Goal: Information Seeking & Learning: Learn about a topic

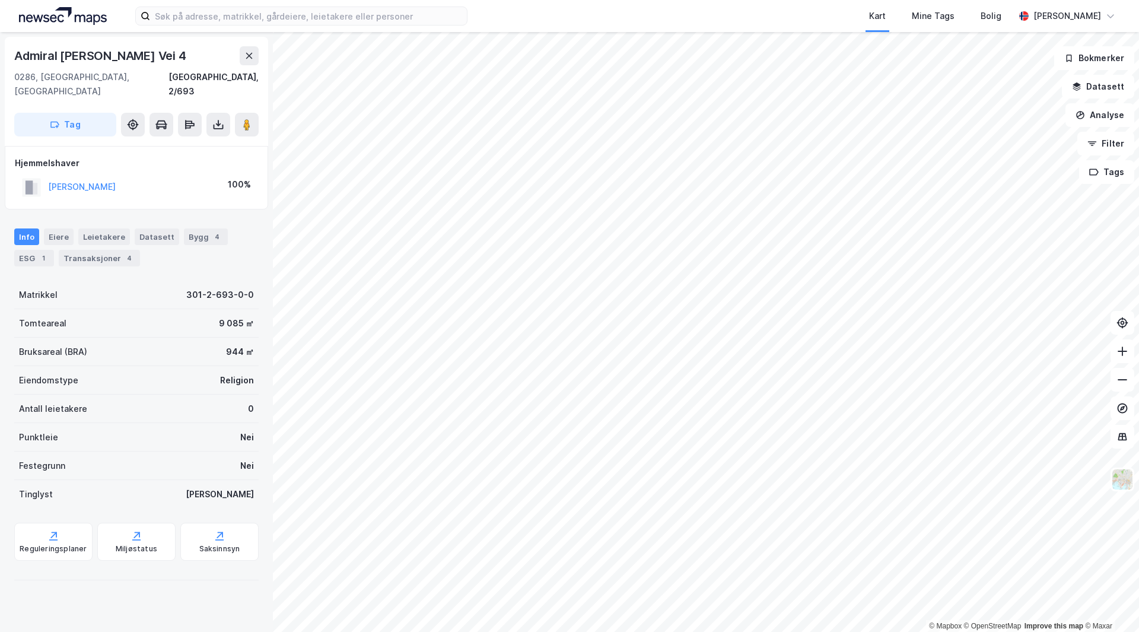
drag, startPoint x: 82, startPoint y: 240, endPoint x: 85, endPoint y: 260, distance: 19.8
click at [82, 250] on div "Transaksjoner 4" at bounding box center [99, 258] width 81 height 17
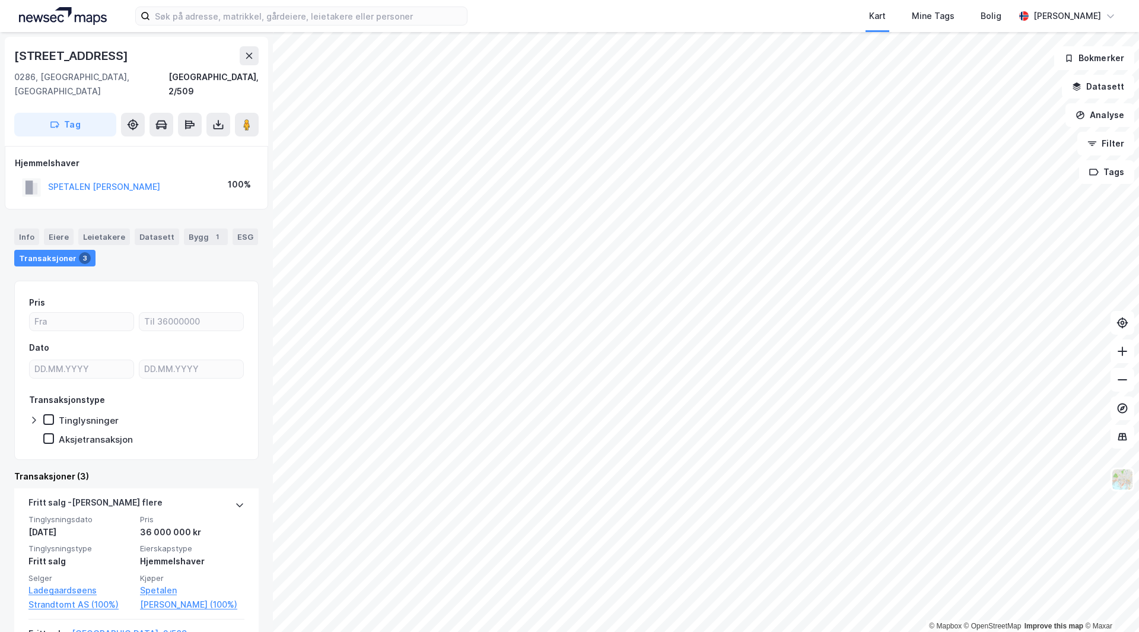
scroll to position [119, 0]
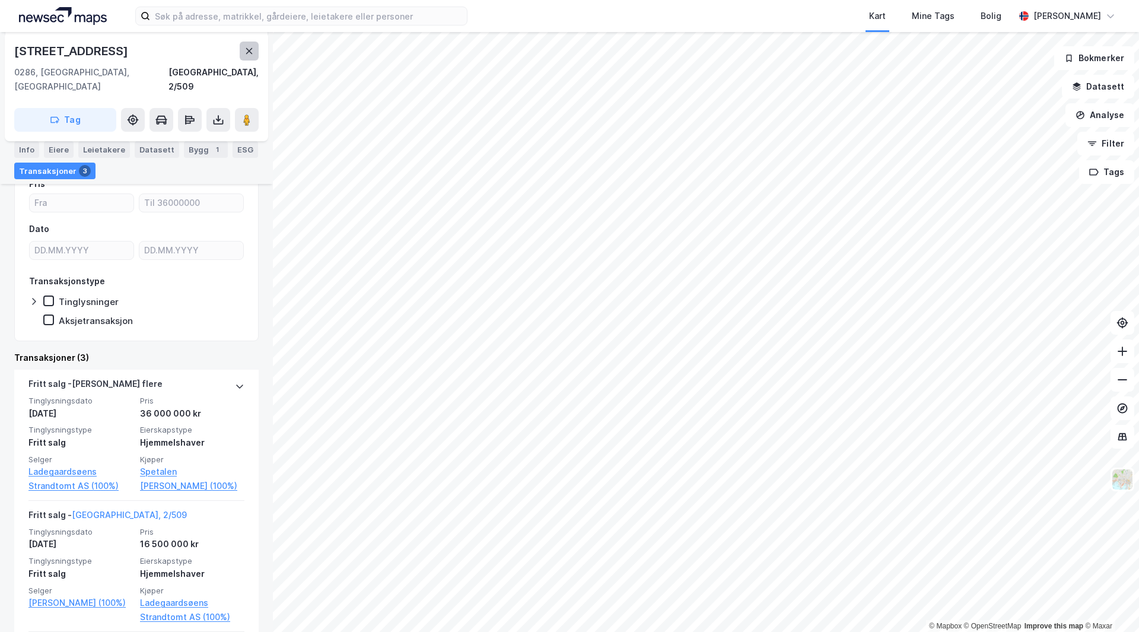
click at [251, 54] on icon at bounding box center [248, 50] width 9 height 9
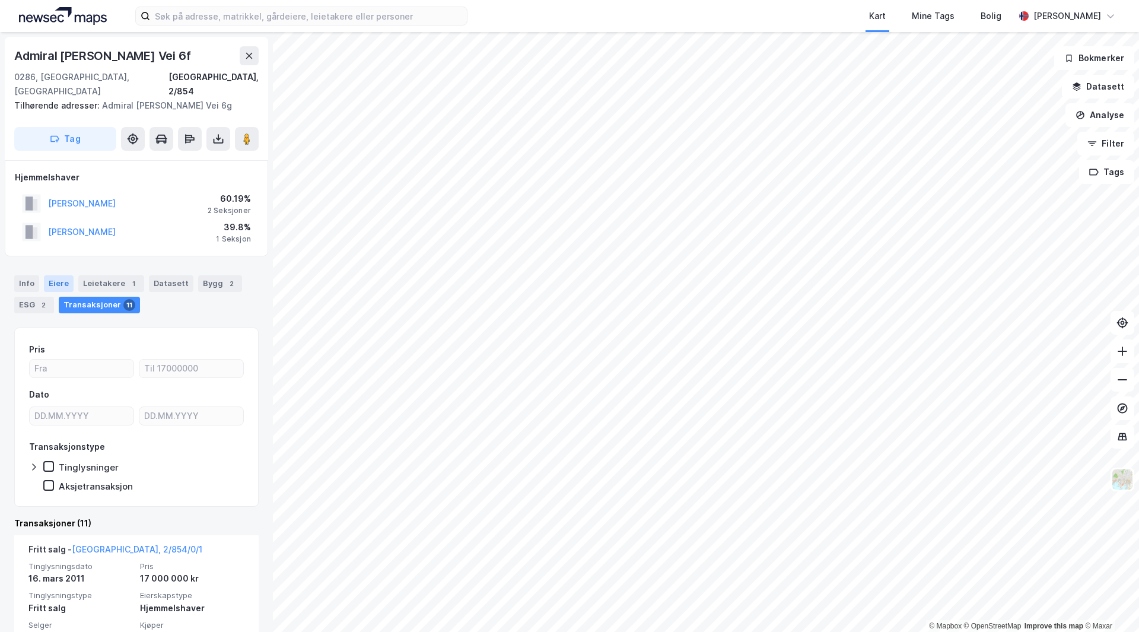
click at [52, 275] on div "Eiere" at bounding box center [59, 283] width 30 height 17
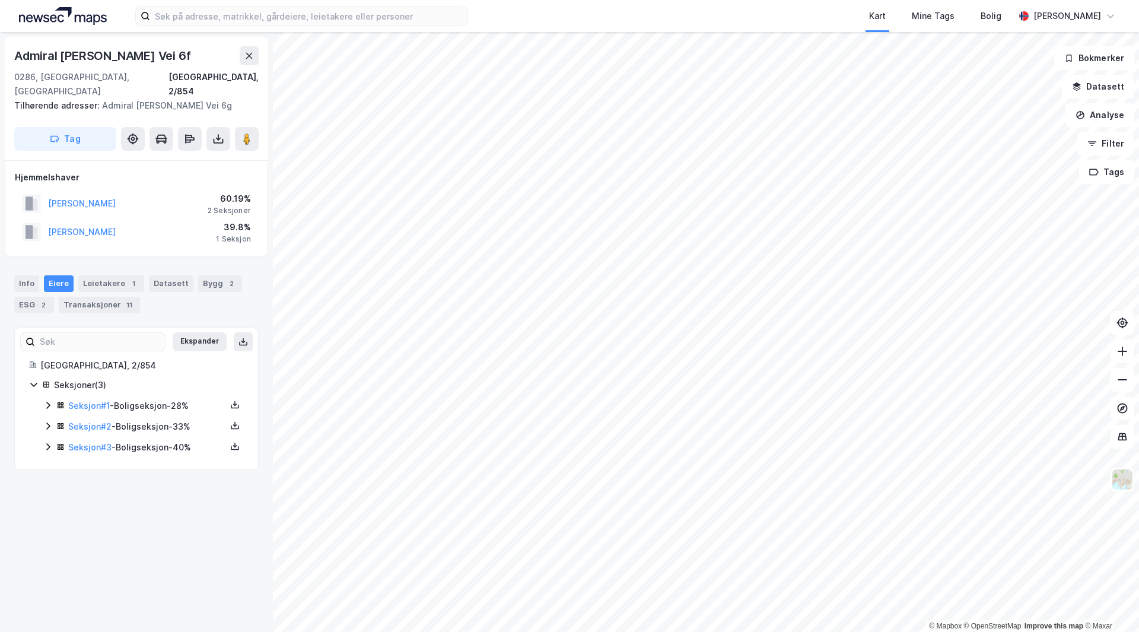
click at [144, 440] on div "Seksjon # 3 - Boligseksjon - 40%" at bounding box center [147, 447] width 158 height 14
click at [148, 440] on div "Seksjon # 3 - Boligseksjon - 40%" at bounding box center [147, 447] width 158 height 14
click at [151, 419] on div "Seksjon # 2 - Boligseksjon - 33%" at bounding box center [147, 426] width 158 height 14
click at [252, 50] on button at bounding box center [249, 55] width 19 height 19
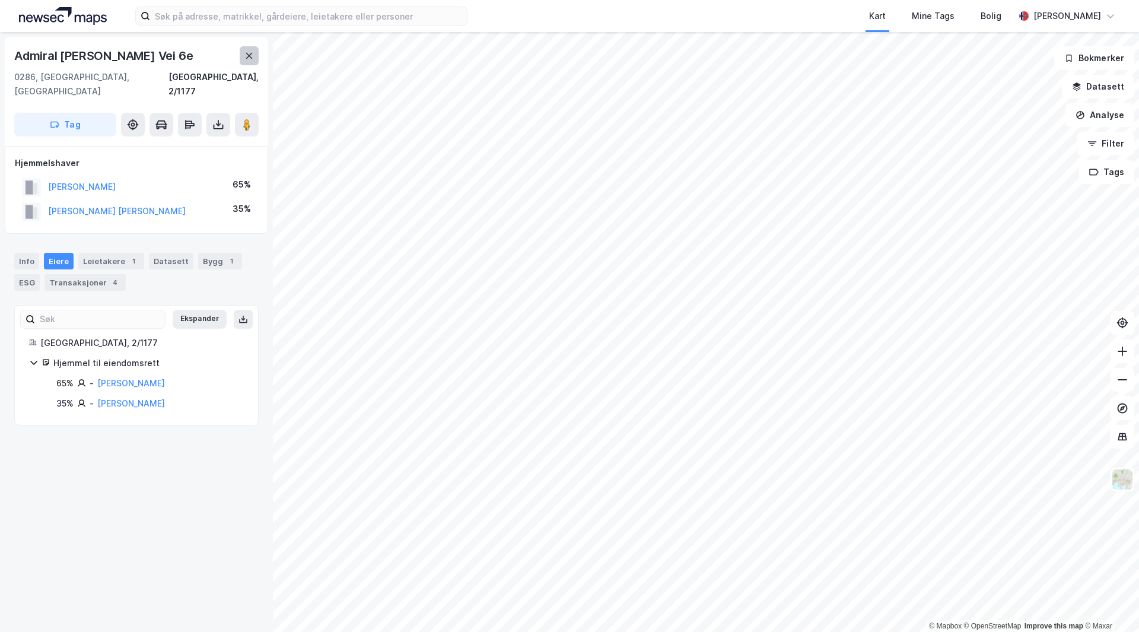
click at [246, 49] on button at bounding box center [249, 55] width 19 height 19
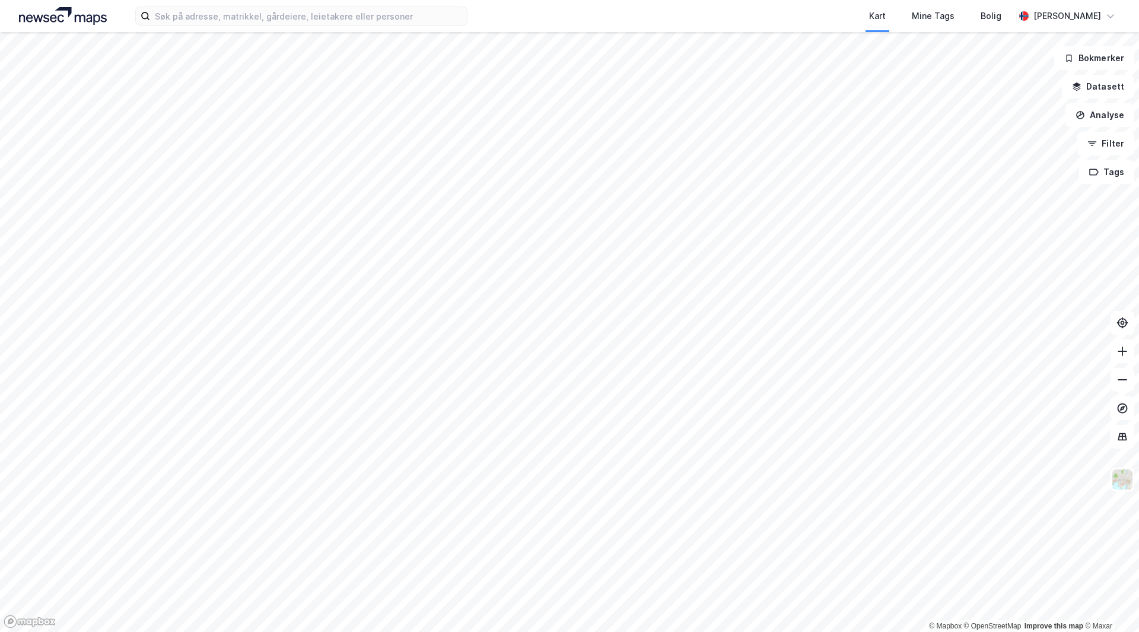
click at [640, 19] on div "Kart Mine Tags Bolig Håvard Skaland © Mapbox © OpenStreetMap Improve this map ©…" at bounding box center [569, 316] width 1139 height 632
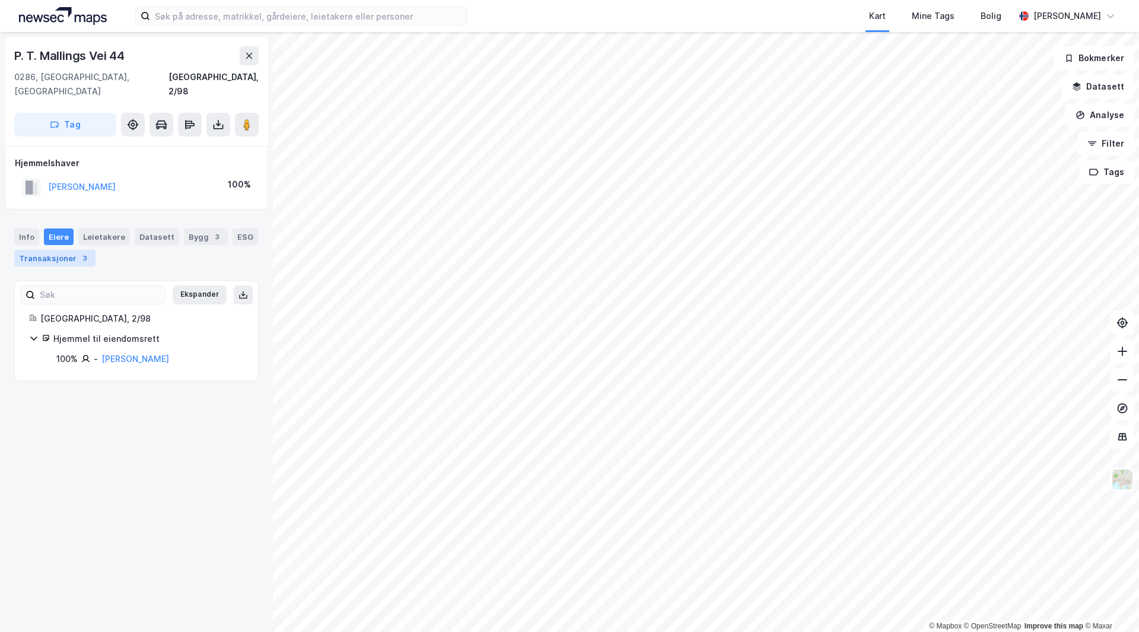
click at [70, 250] on div "Transaksjoner 3" at bounding box center [54, 258] width 81 height 17
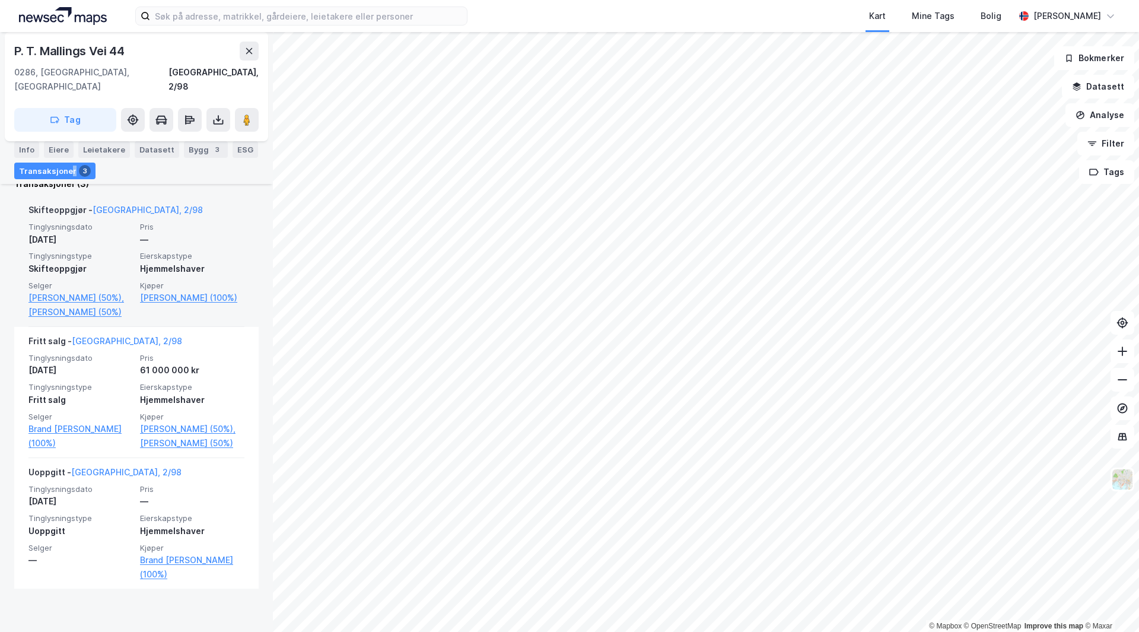
scroll to position [297, 0]
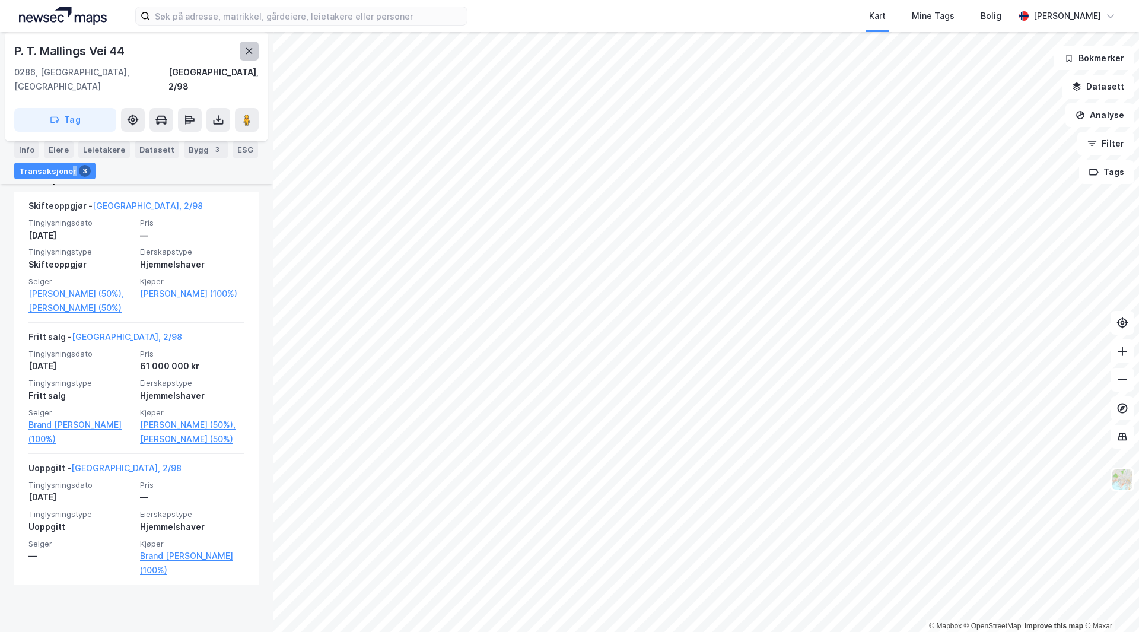
click at [253, 52] on icon at bounding box center [248, 50] width 9 height 9
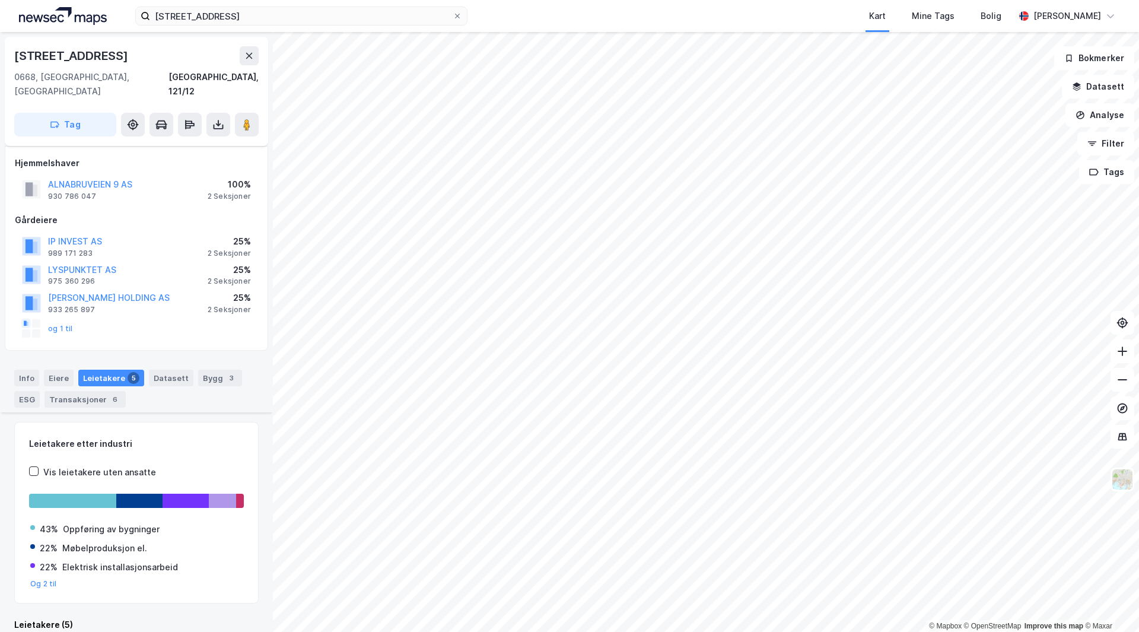
scroll to position [325, 0]
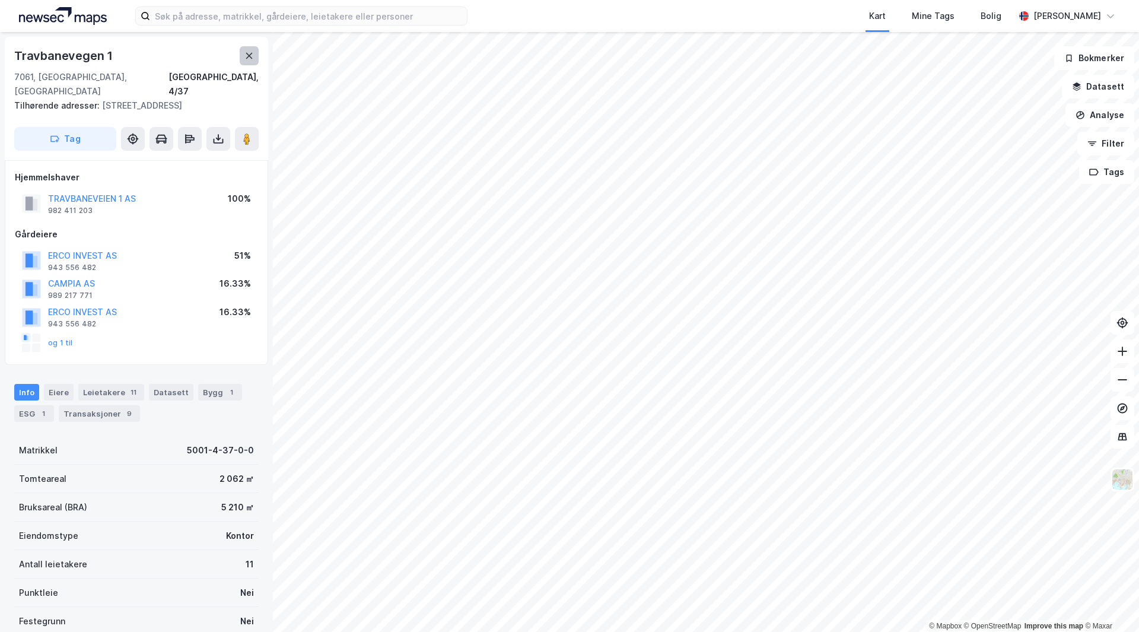
click at [250, 54] on icon at bounding box center [248, 55] width 9 height 9
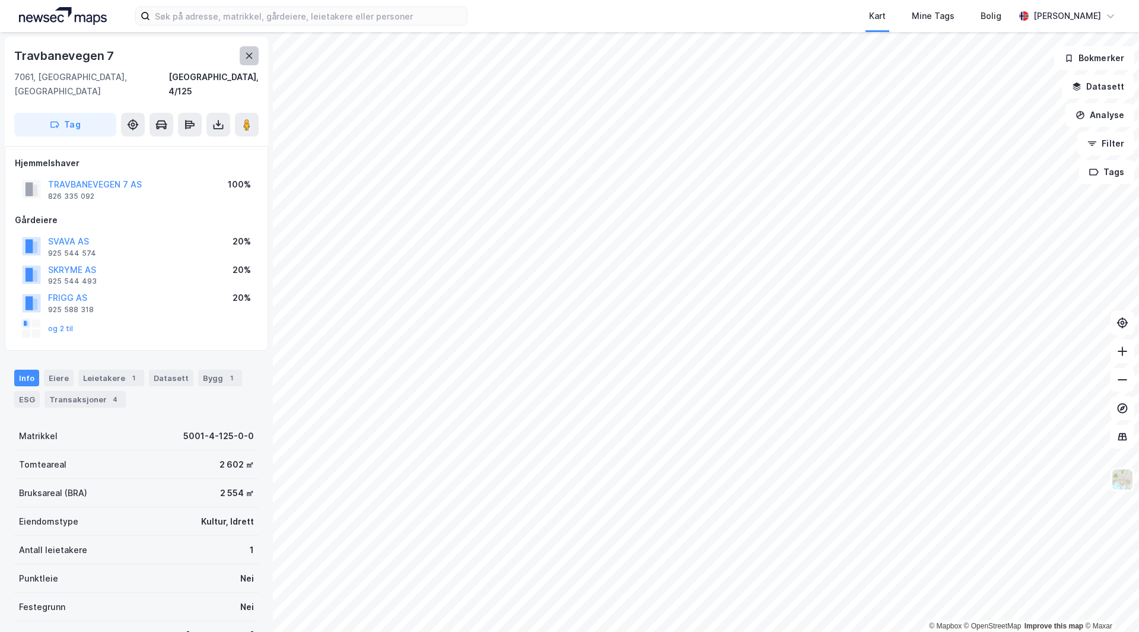
click at [250, 52] on icon at bounding box center [248, 55] width 9 height 9
